Goal: Task Accomplishment & Management: Manage account settings

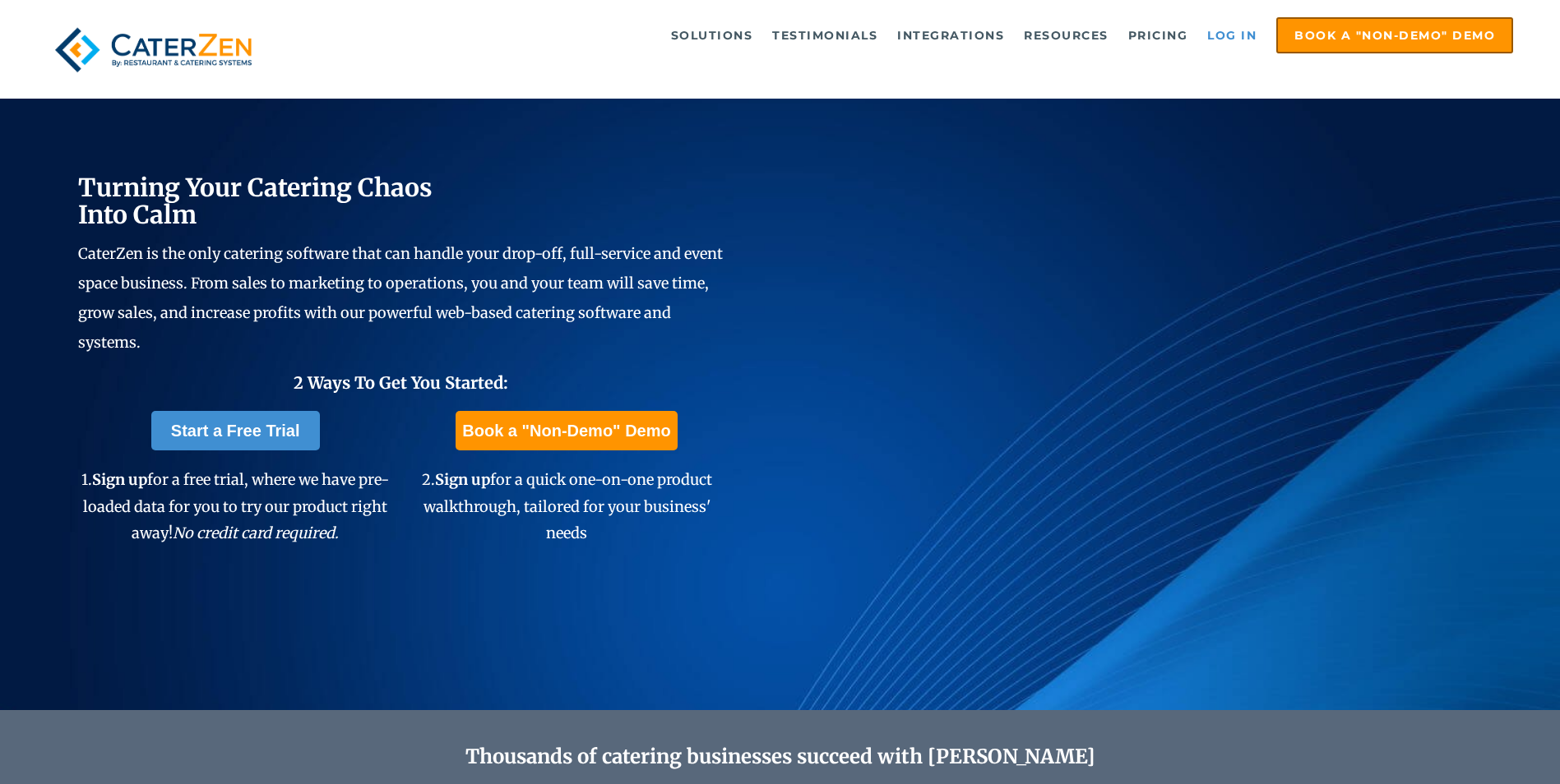
click at [1254, 33] on link "Log in" at bounding box center [1231, 34] width 66 height 33
click at [1242, 36] on link "Log in" at bounding box center [1231, 34] width 66 height 33
click at [1249, 19] on link "Log in" at bounding box center [1231, 34] width 66 height 33
click at [1242, 40] on link "Log in" at bounding box center [1231, 34] width 66 height 33
click at [1234, 33] on link "Log in" at bounding box center [1231, 34] width 66 height 33
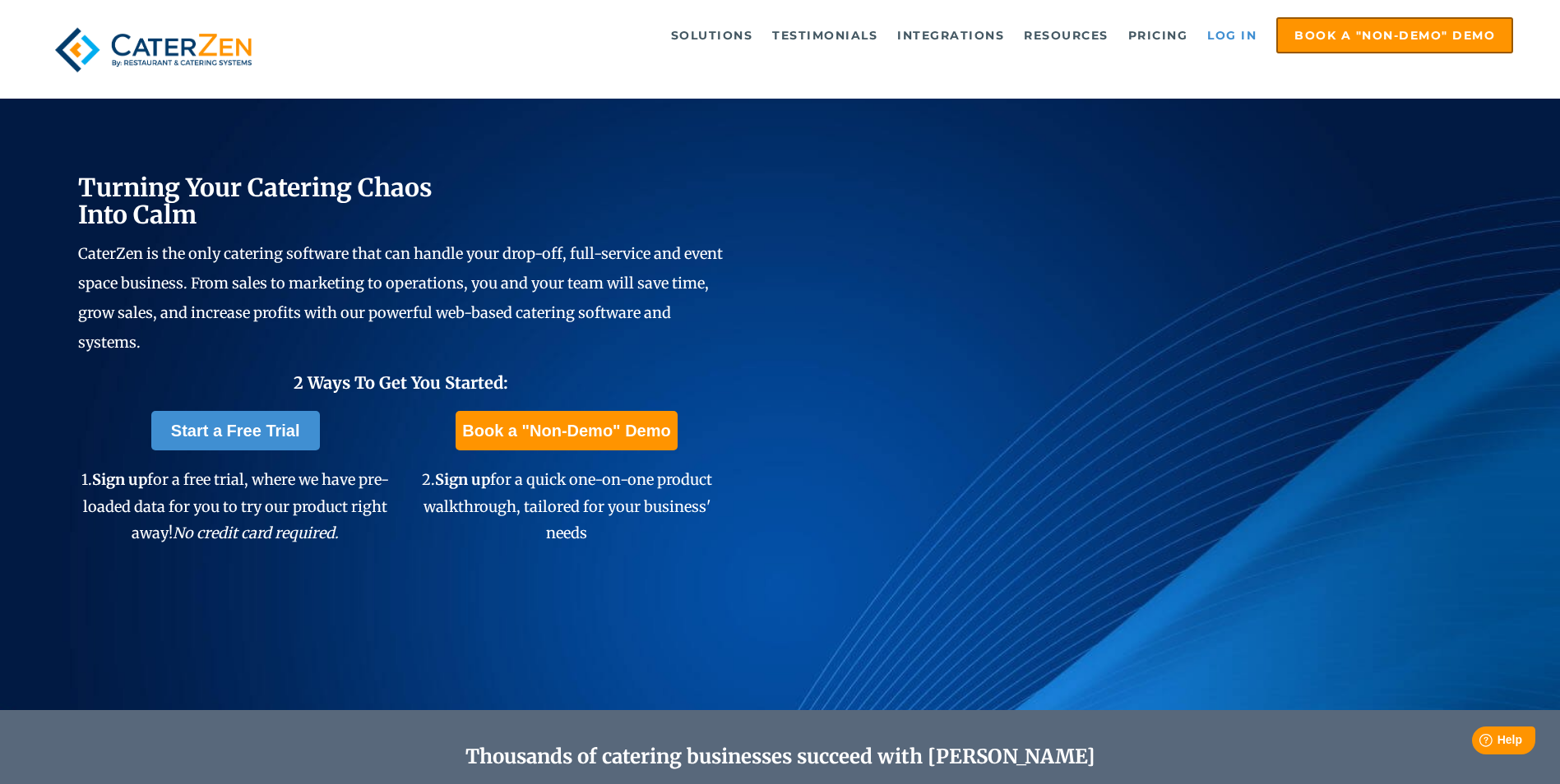
click at [1226, 35] on link "Log in" at bounding box center [1231, 34] width 66 height 33
click at [1223, 40] on link "Log in" at bounding box center [1231, 34] width 66 height 33
